Goal: Task Accomplishment & Management: Manage account settings

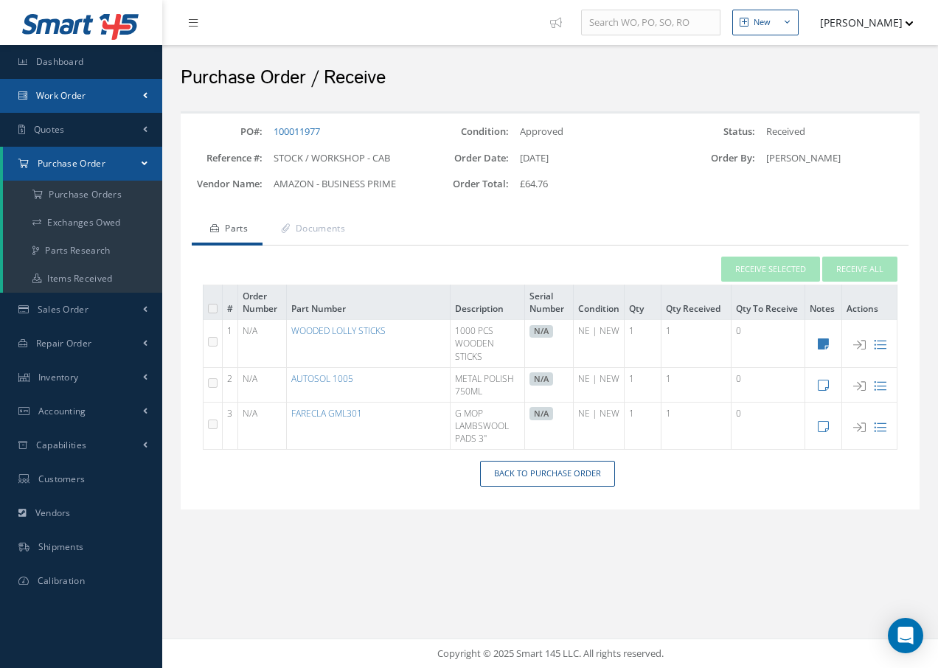
click at [64, 94] on span "Work Order" at bounding box center [61, 95] width 50 height 13
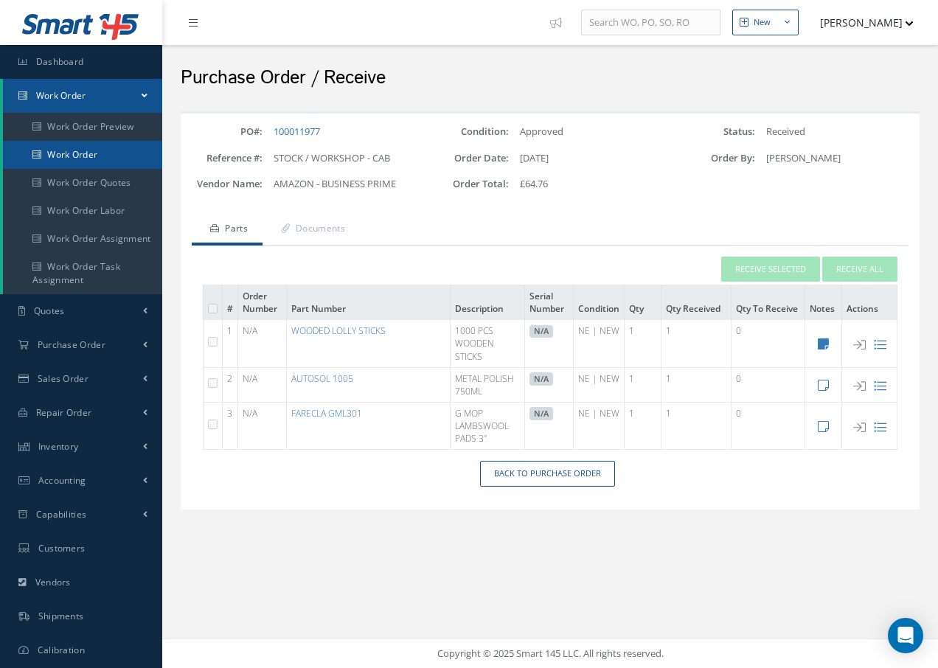
click at [86, 159] on link "Work Order" at bounding box center [82, 155] width 159 height 28
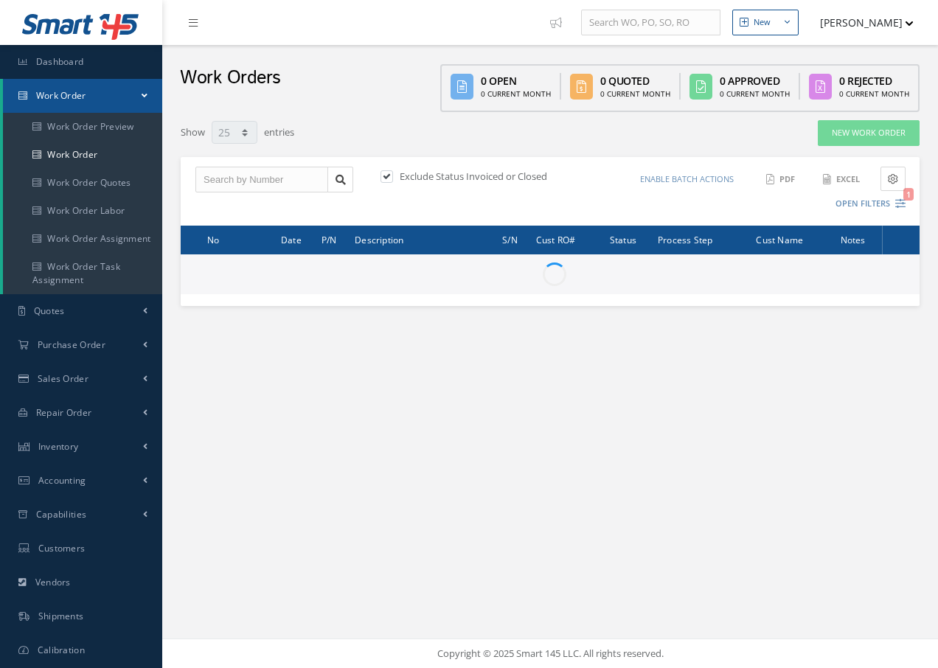
select select "25"
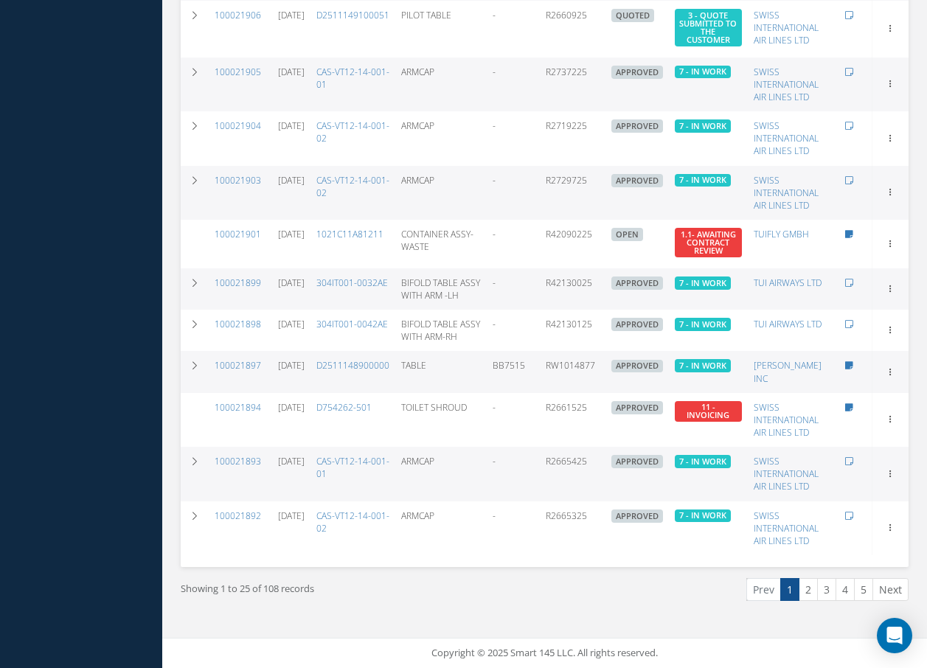
scroll to position [1051, 0]
click at [805, 592] on link "2" at bounding box center [808, 589] width 19 height 23
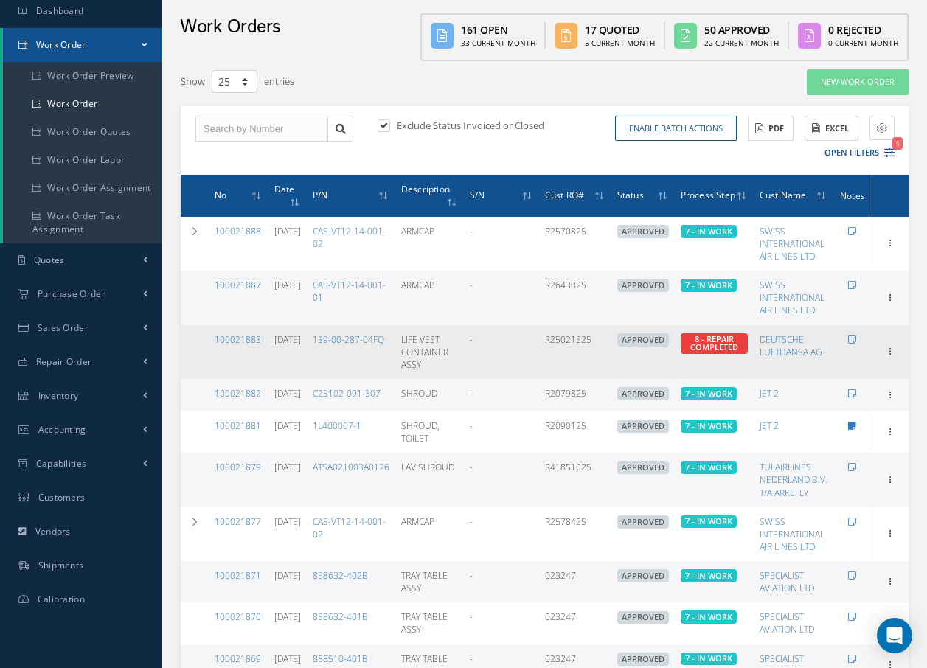
scroll to position [74, 0]
